Goal: Task Accomplishment & Management: Complete application form

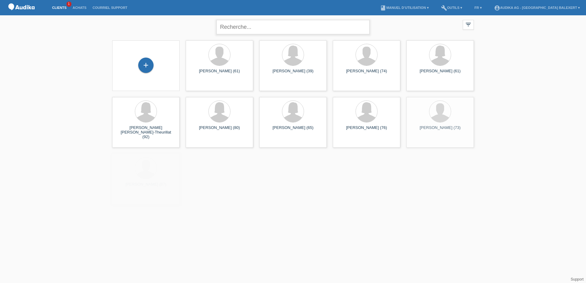
click at [246, 28] on input "text" at bounding box center [292, 27] width 153 height 14
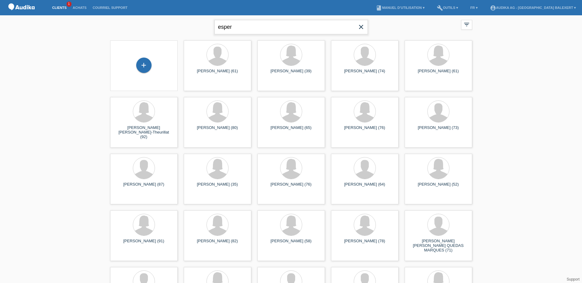
type input "esper"
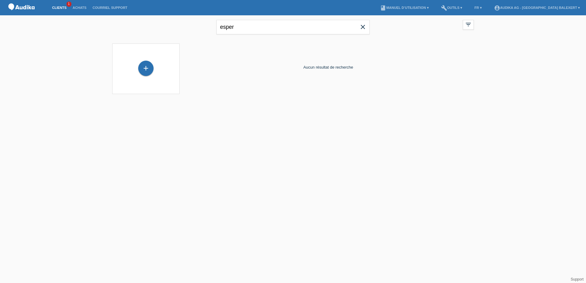
click at [363, 28] on icon "close" at bounding box center [362, 26] width 7 height 7
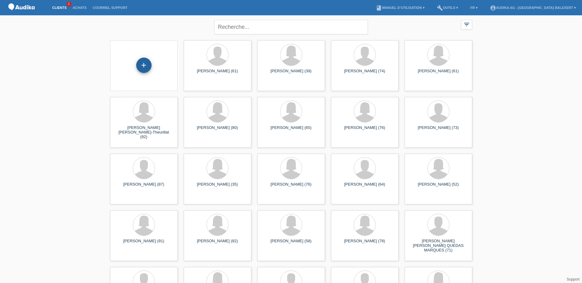
click at [145, 64] on div "+" at bounding box center [143, 65] width 15 height 15
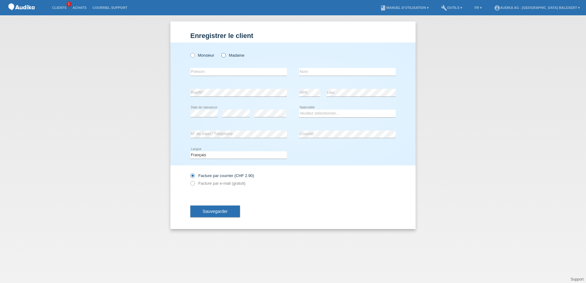
click at [220, 52] on icon at bounding box center [220, 52] width 0 height 0
click at [221, 56] on input "Madame" at bounding box center [223, 55] width 4 height 4
radio input "true"
click at [212, 73] on input "text" at bounding box center [238, 72] width 97 height 8
type input "[PERSON_NAME]"
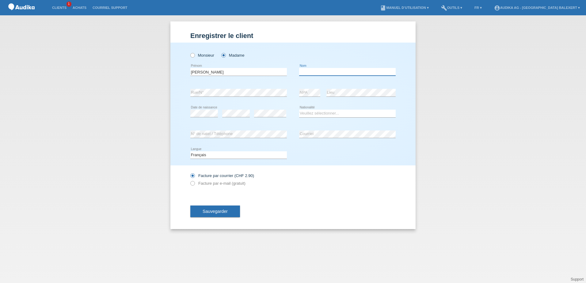
click at [328, 74] on input "text" at bounding box center [347, 72] width 97 height 8
type input "Tschumi"
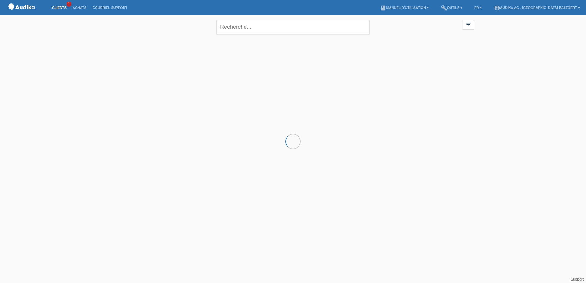
click at [62, 8] on link "Clients" at bounding box center [59, 8] width 21 height 4
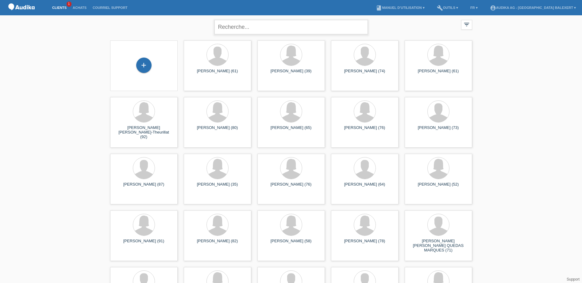
click at [236, 25] on input "text" at bounding box center [290, 27] width 153 height 14
type input "tschumi"
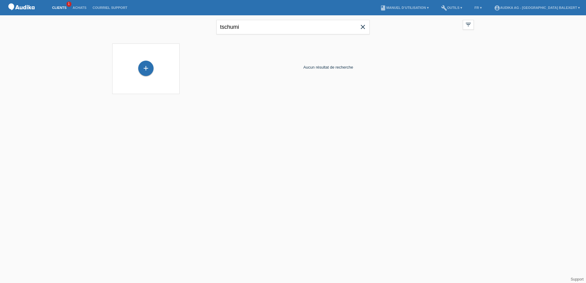
click at [364, 28] on icon "close" at bounding box center [362, 26] width 7 height 7
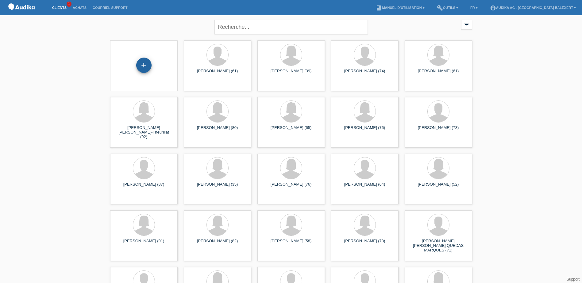
click at [142, 64] on div "+" at bounding box center [143, 65] width 15 height 15
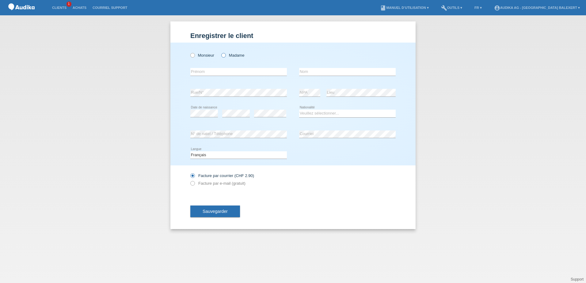
click at [220, 52] on icon at bounding box center [220, 52] width 0 height 0
click at [225, 56] on input "Madame" at bounding box center [223, 55] width 4 height 4
radio input "true"
click at [218, 73] on input "text" at bounding box center [238, 72] width 97 height 8
type input "Juana Esperanza"
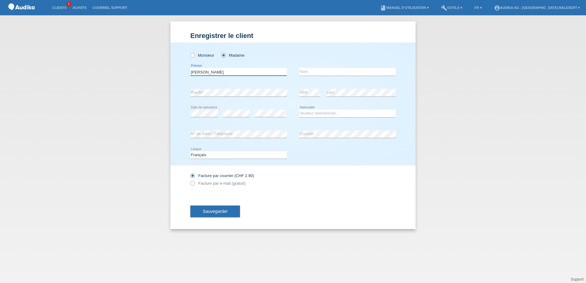
type input "Tschumi"
click at [303, 115] on select "Veuillez sélectionner... Suisse Allemagne Autriche Liechtenstein ------------ A…" at bounding box center [347, 113] width 97 height 7
select select "CH"
click at [299, 110] on select "Veuillez sélectionner... Suisse Allemagne Autriche Liechtenstein ------------ A…" at bounding box center [347, 113] width 97 height 7
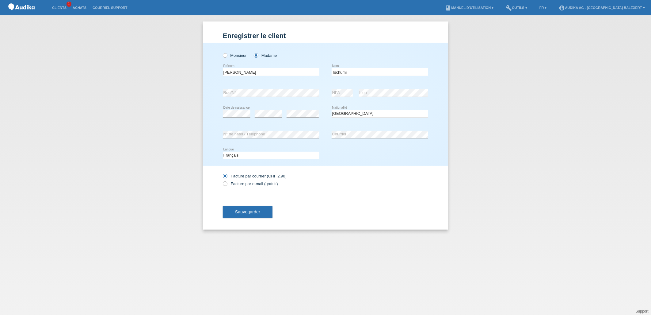
click at [249, 180] on div "Facture par courrier (CHF 2.90) Facture par e-mail (gratuit)" at bounding box center [271, 179] width 97 height 15
click at [243, 183] on label "Facture par e-mail (gratuit)" at bounding box center [250, 183] width 55 height 5
click at [227, 183] on input "Facture par e-mail (gratuit)" at bounding box center [225, 185] width 4 height 8
radio input "true"
click at [258, 210] on span "Sauvegarder" at bounding box center [247, 211] width 25 height 5
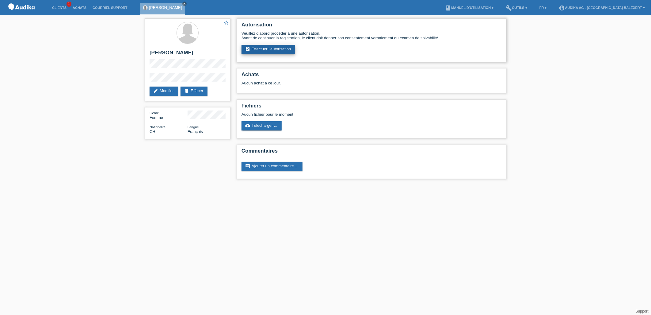
click at [281, 48] on link "assignment_turned_in Effectuer l’autorisation" at bounding box center [269, 49] width 54 height 9
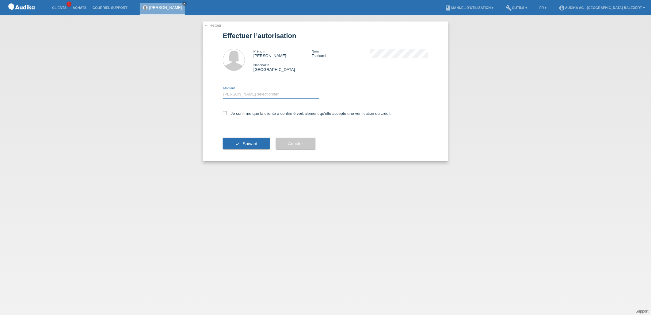
click at [258, 94] on select "Veuillez sélectionner CHF 1.00 - CHF 499.00 CHF 500.00 - CHF 1'999.00 CHF 2'000…" at bounding box center [271, 93] width 97 height 7
select select "3"
click at [223, 90] on select "Veuillez sélectionner CHF 1.00 - CHF 499.00 CHF 500.00 - CHF 1'999.00 CHF 2'000…" at bounding box center [271, 93] width 97 height 7
click at [225, 113] on icon at bounding box center [225, 113] width 4 height 4
click at [225, 113] on input "Je confirme que la cliente a confirmé verbalement qu'elle accepte une vérificat…" at bounding box center [225, 113] width 4 height 4
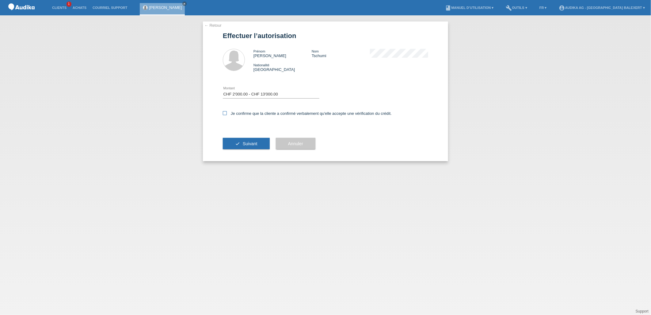
checkbox input "true"
click at [250, 142] on span "Suivant" at bounding box center [250, 143] width 15 height 5
